Goal: Task Accomplishment & Management: Use online tool/utility

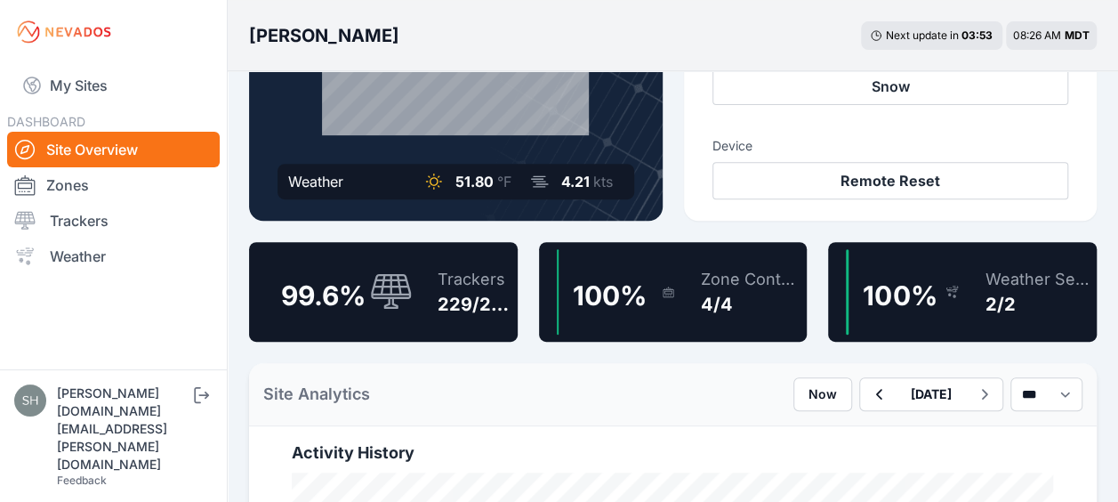
scroll to position [315, 0]
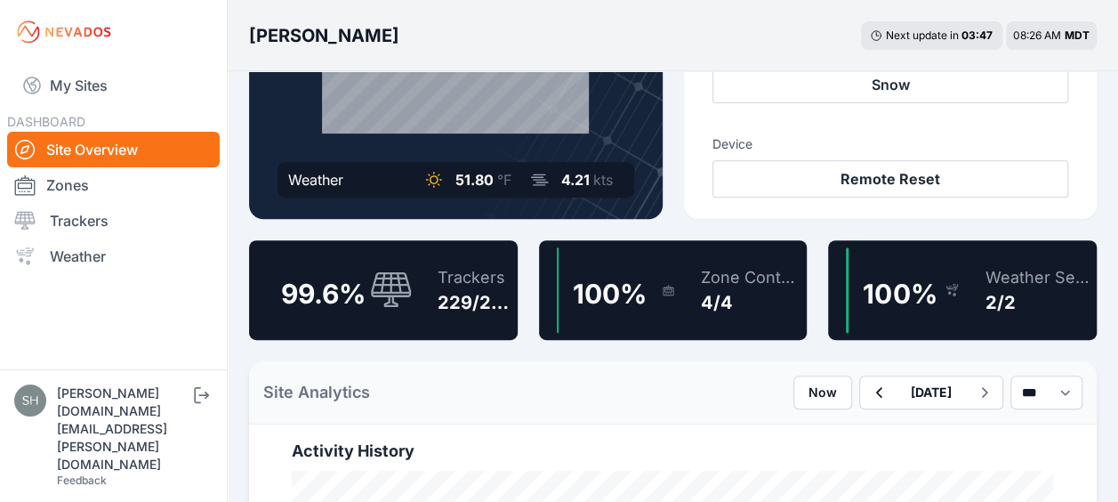
click at [488, 304] on div "229/230" at bounding box center [474, 302] width 73 height 25
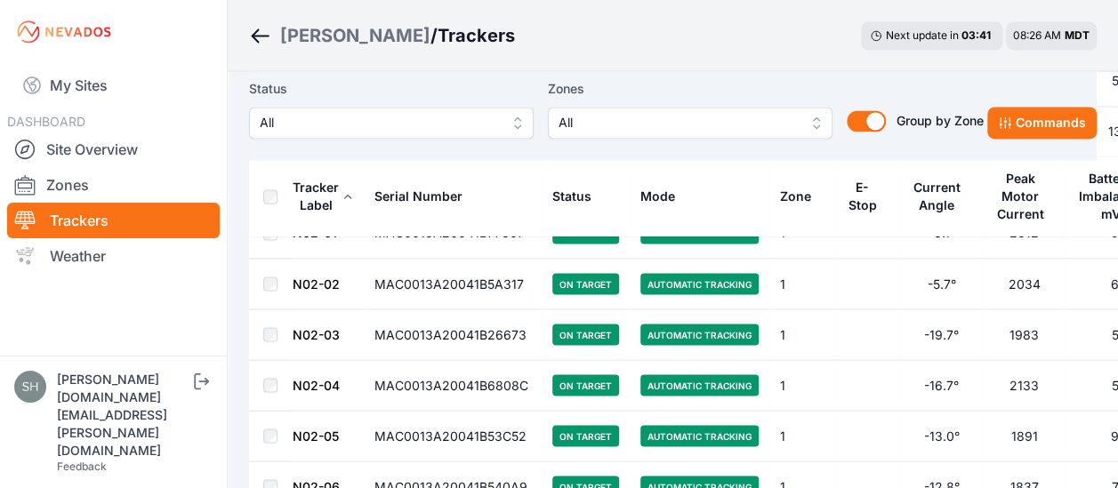
scroll to position [1465, 0]
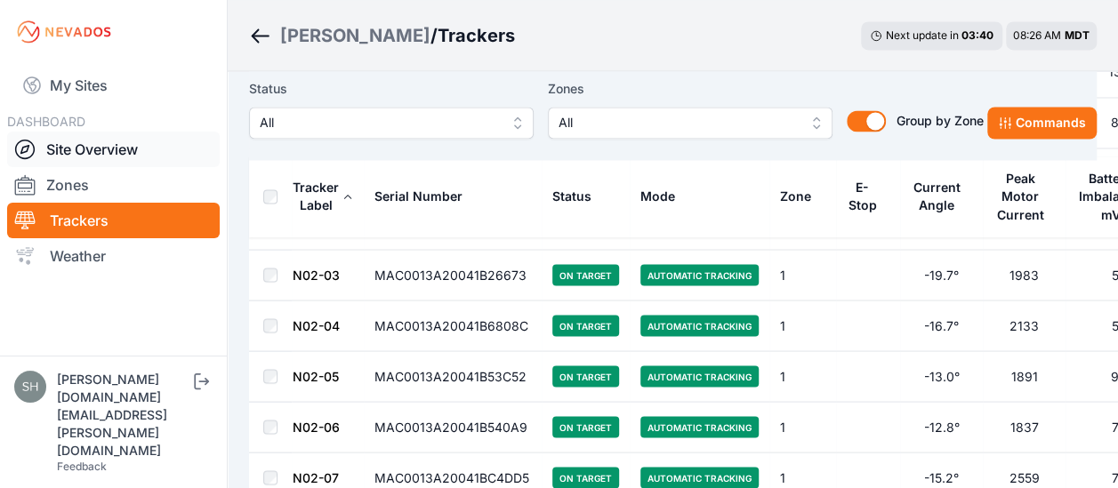
click at [114, 158] on link "Site Overview" at bounding box center [113, 150] width 213 height 36
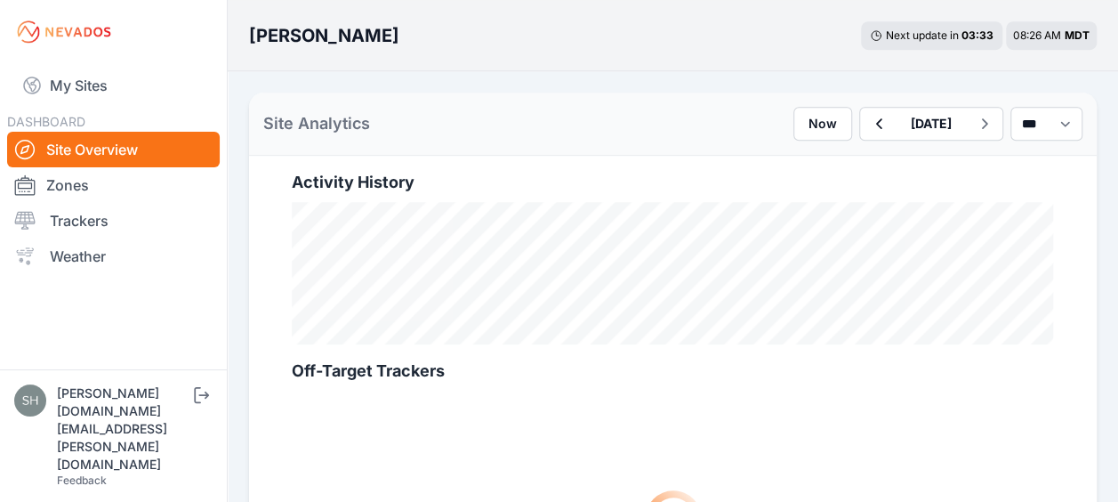
scroll to position [511, 0]
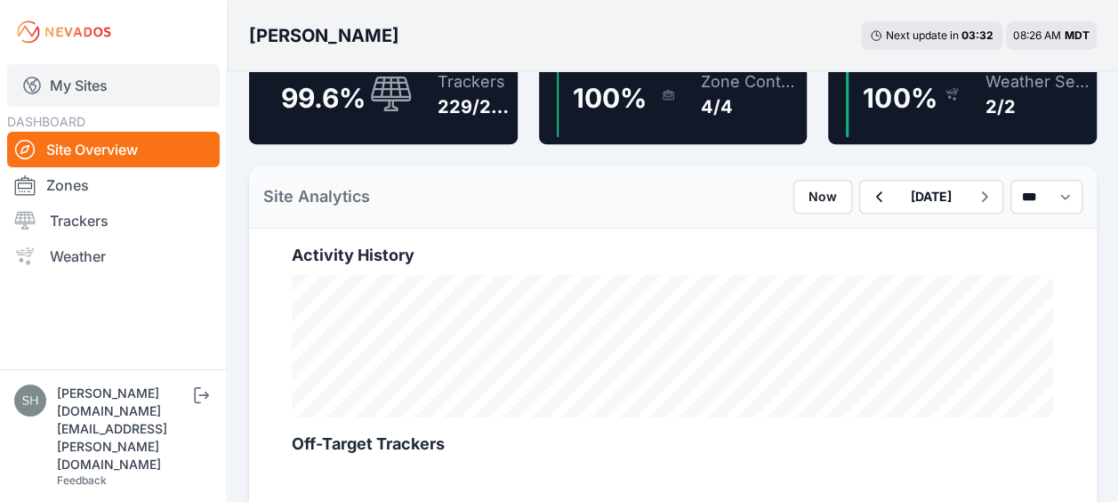
click at [111, 68] on link "My Sites" at bounding box center [113, 85] width 213 height 43
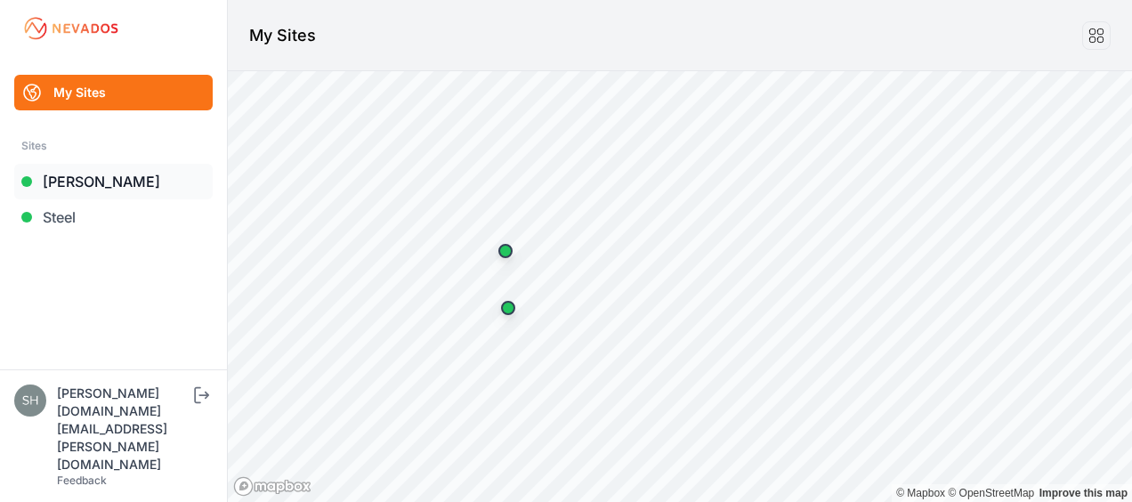
click at [88, 175] on link "[PERSON_NAME]" at bounding box center [113, 182] width 198 height 36
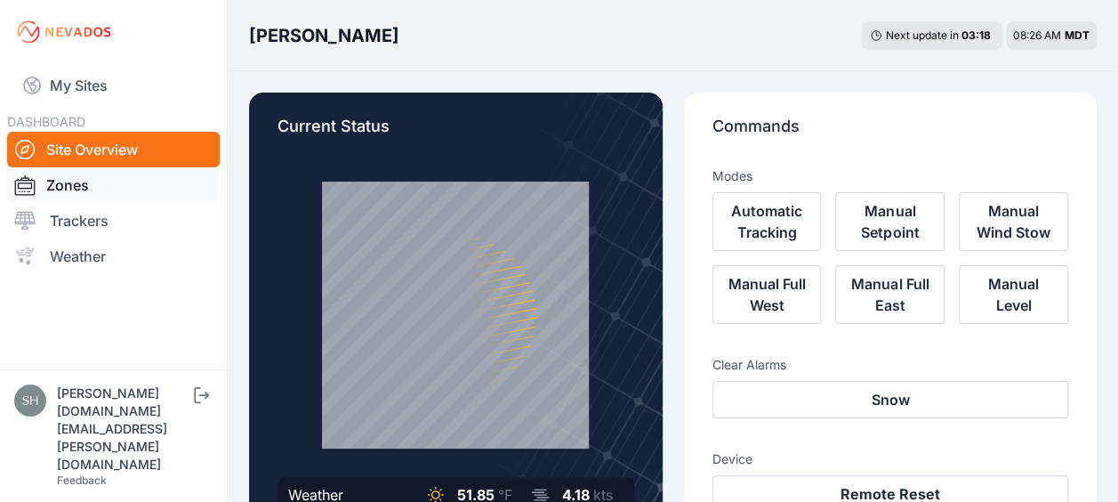
click at [133, 187] on link "Zones" at bounding box center [113, 185] width 213 height 36
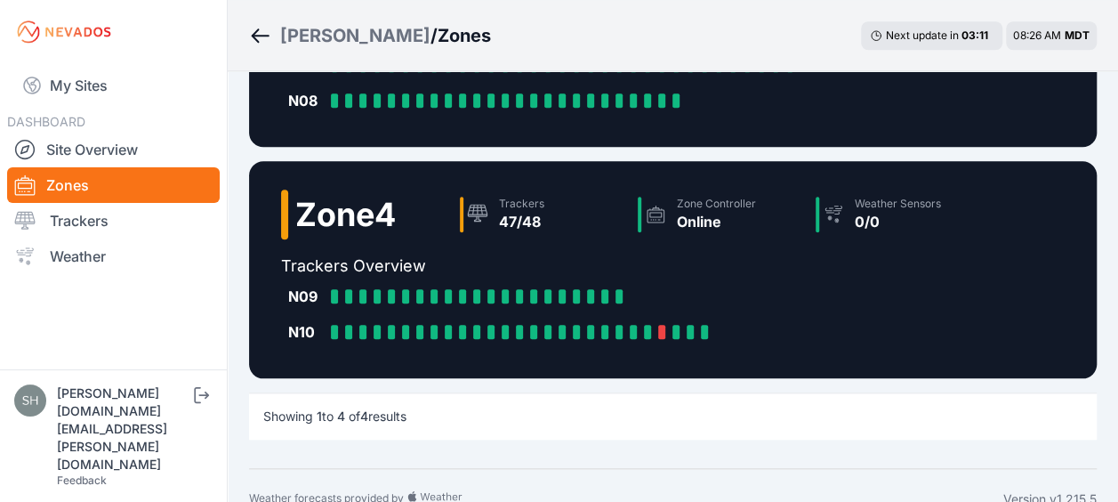
scroll to position [723, 0]
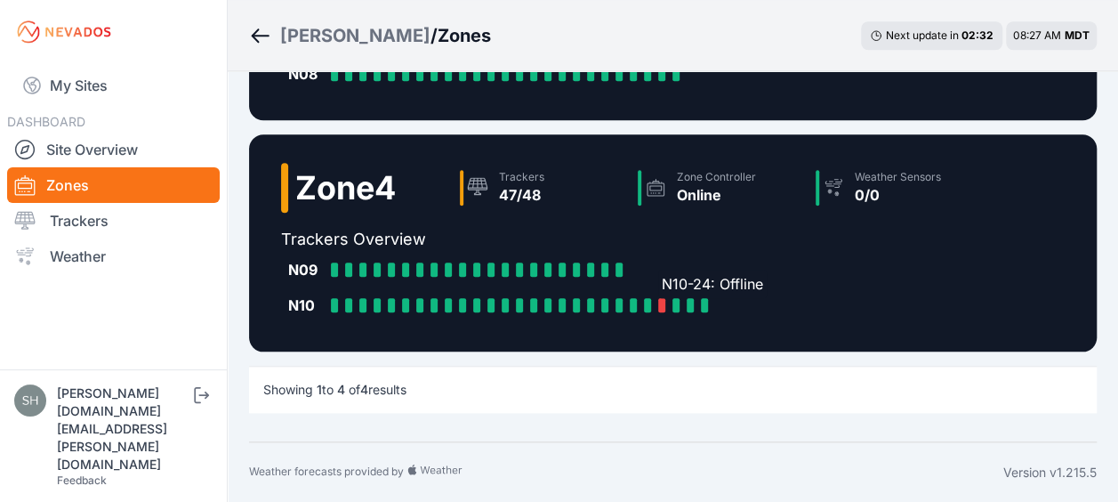
click at [662, 305] on div at bounding box center [661, 305] width 7 height 14
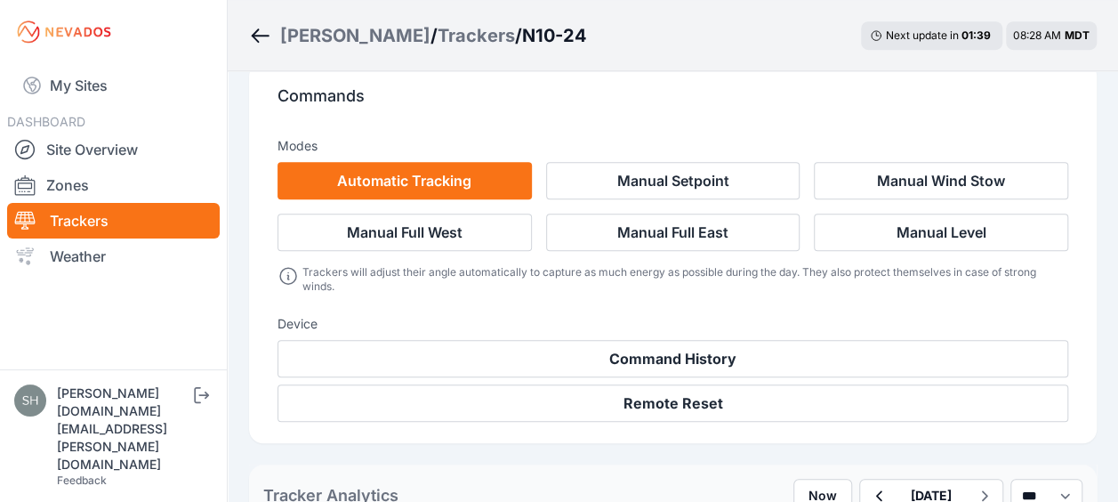
scroll to position [449, 0]
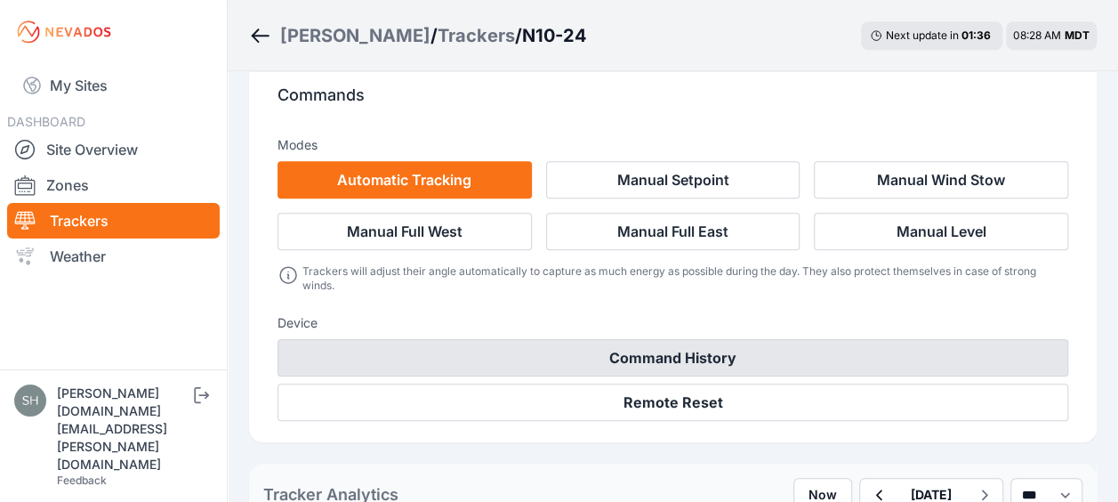
click at [496, 344] on button "Command History" at bounding box center [673, 357] width 791 height 37
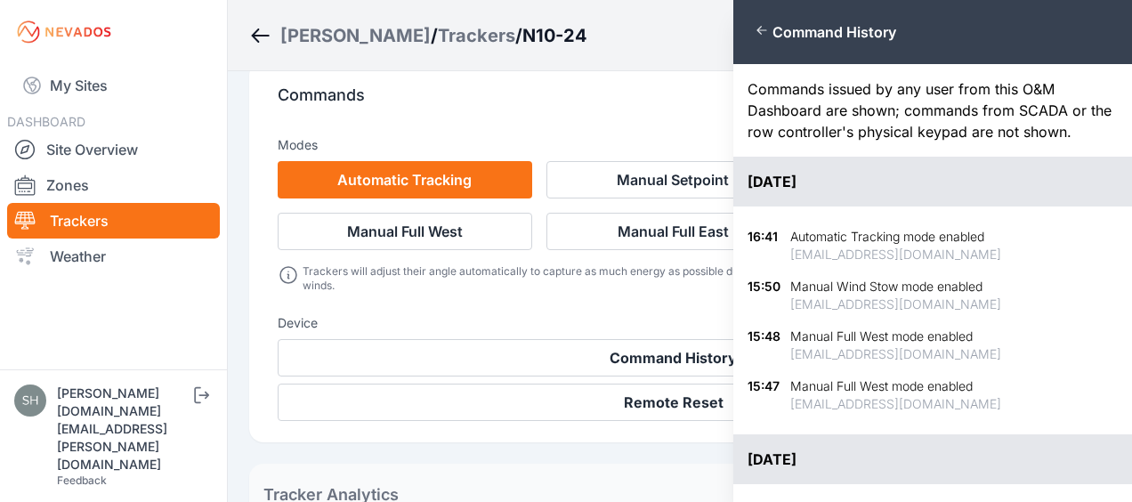
click at [498, 421] on div "Close panel Command History Commands issued by any user from this O&M Dashboard…" at bounding box center [566, 251] width 1132 height 502
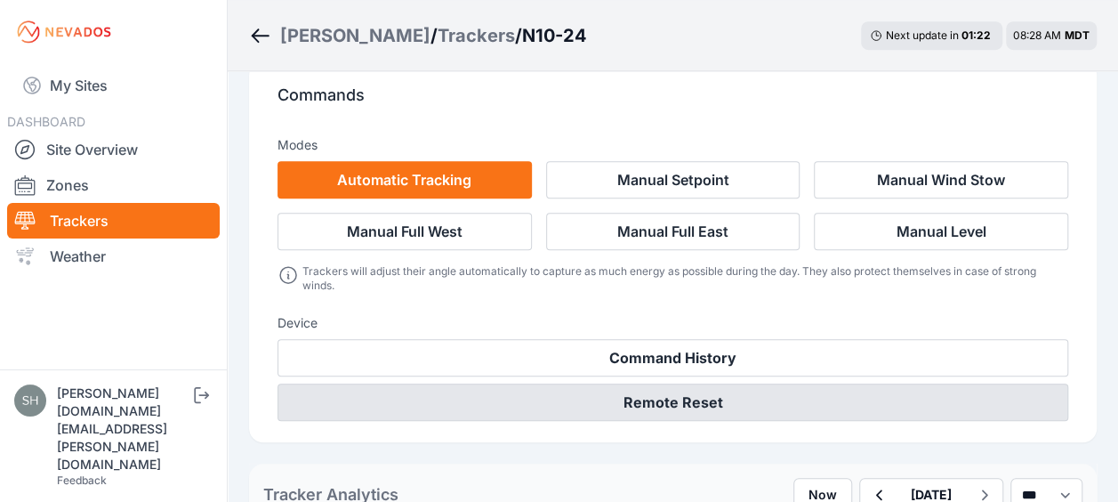
click at [548, 401] on button "Remote Reset" at bounding box center [673, 401] width 791 height 37
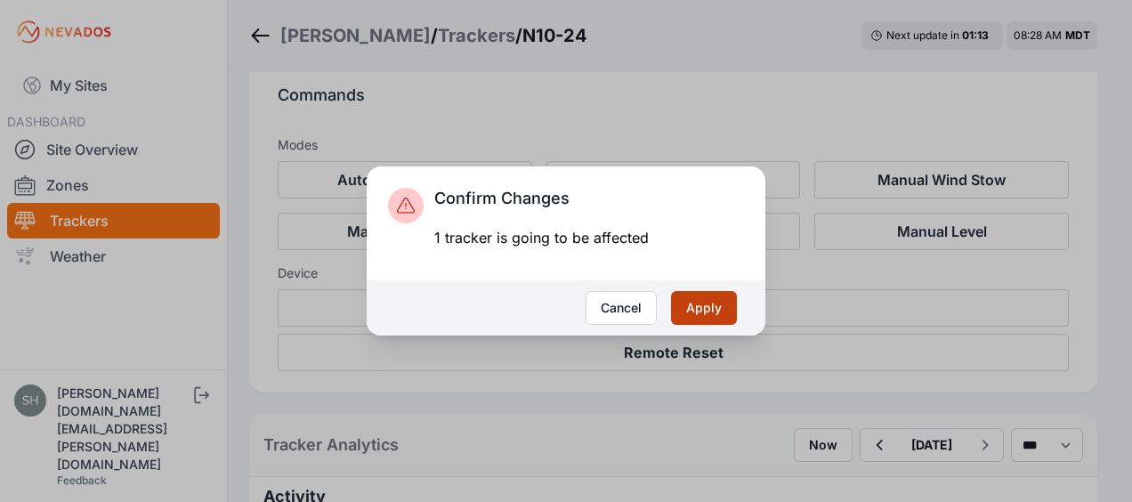
click at [712, 299] on button "Apply" at bounding box center [704, 308] width 66 height 34
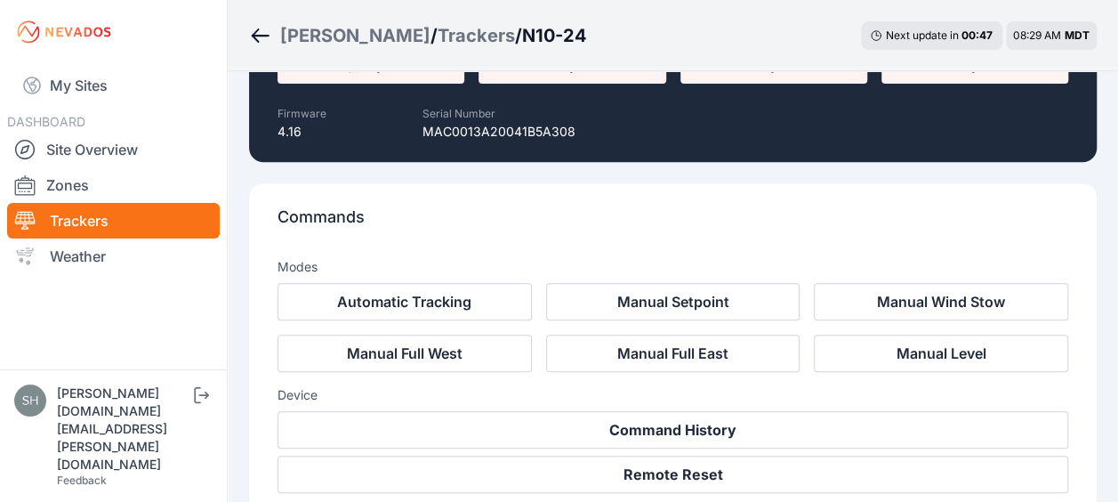
scroll to position [332, 0]
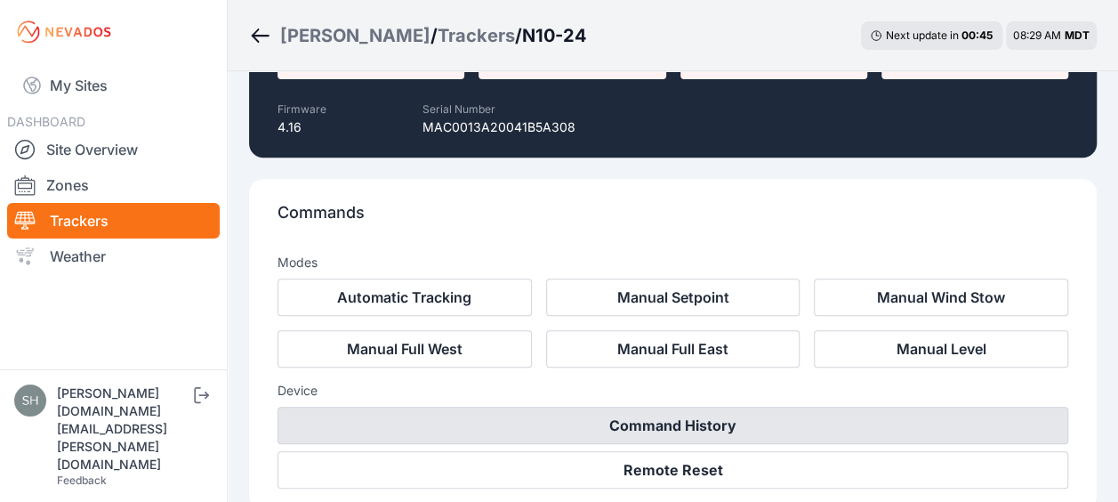
click at [553, 423] on button "Command History" at bounding box center [673, 425] width 791 height 37
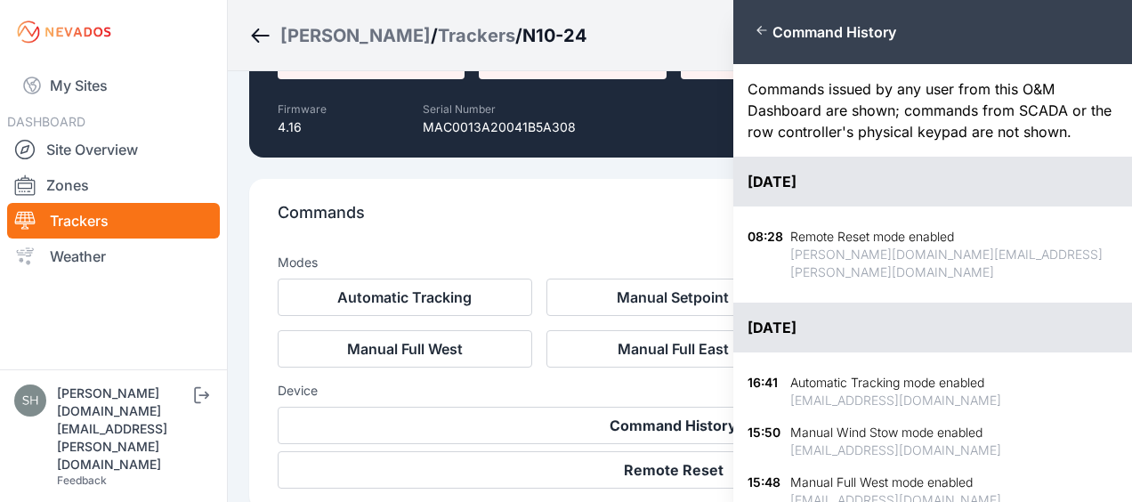
click at [536, 202] on div "Close panel Command History Commands issued by any user from this O&M Dashboard…" at bounding box center [566, 251] width 1132 height 502
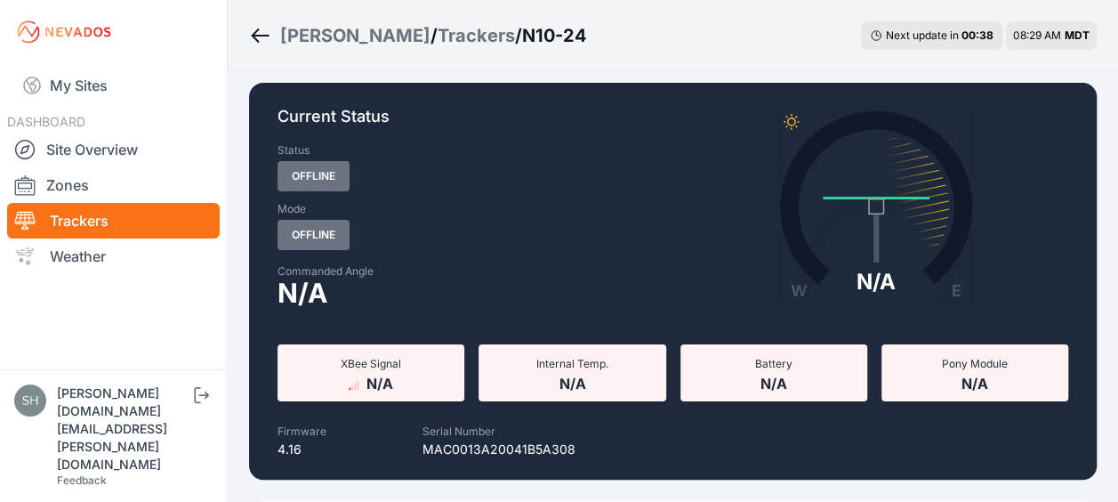
scroll to position [0, 0]
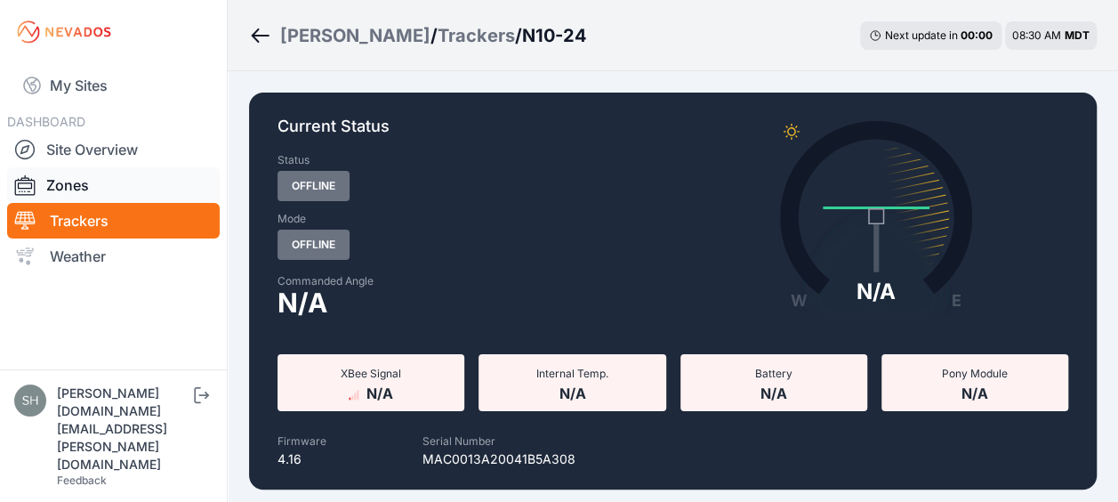
click at [121, 181] on link "Zones" at bounding box center [113, 185] width 213 height 36
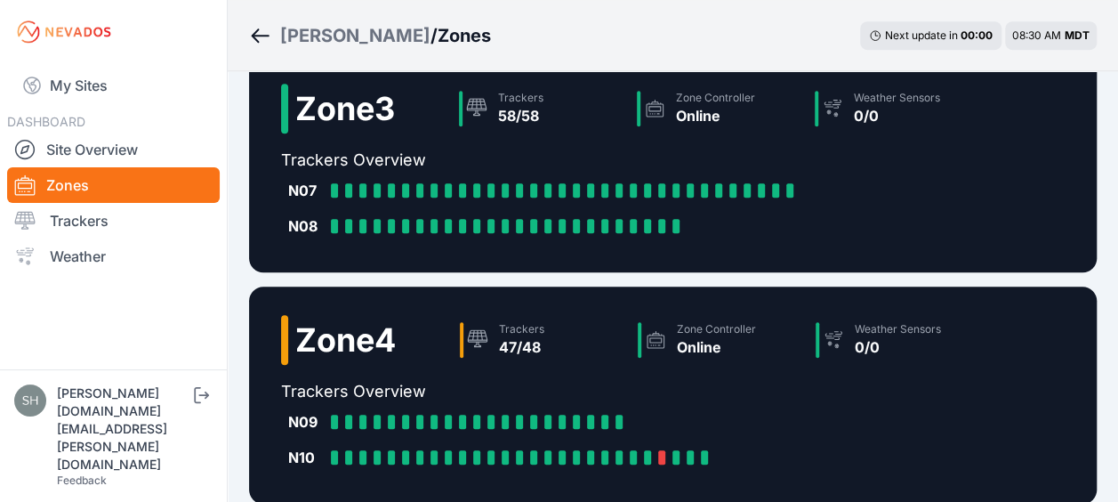
scroll to position [605, 0]
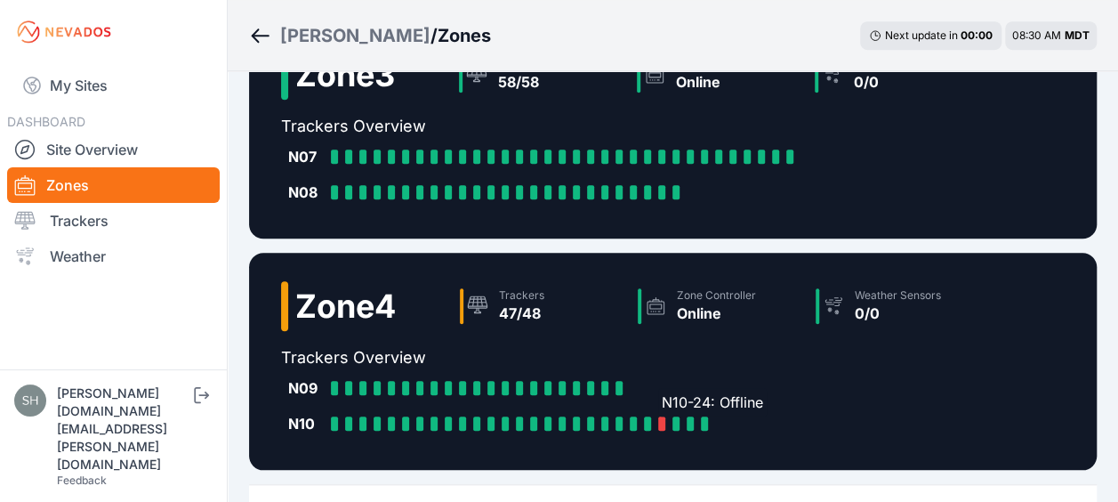
click at [665, 425] on div "N10-24: Offline" at bounding box center [665, 423] width 14 height 14
